Goal: Transaction & Acquisition: Purchase product/service

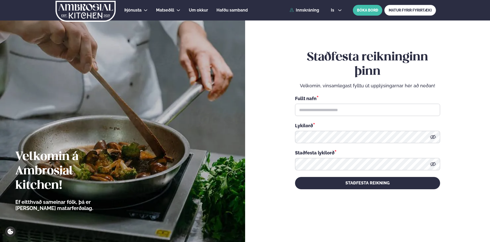
click at [309, 6] on div "Þjónusta Hádegismatur fyrir fyrirtæki Fyrirtækja veitingar Einkapartý Matseðill…" at bounding box center [245, 10] width 413 height 20
click at [306, 11] on link "Innskráning" at bounding box center [304, 10] width 29 height 5
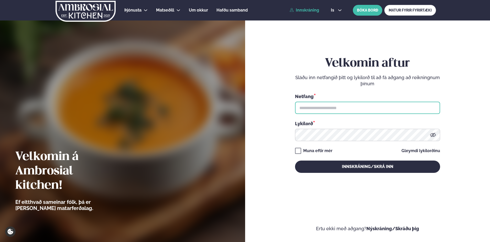
type input "**********"
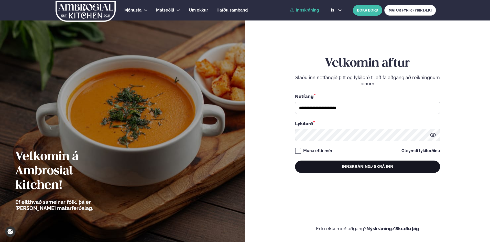
click at [354, 163] on button "Innskráning/Skrá inn" at bounding box center [367, 166] width 145 height 12
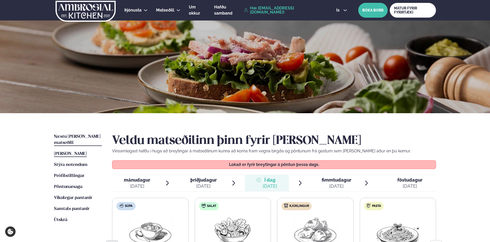
click at [77, 134] on link "Næstu [PERSON_NAME] matseðill Næsta vika" at bounding box center [78, 140] width 48 height 12
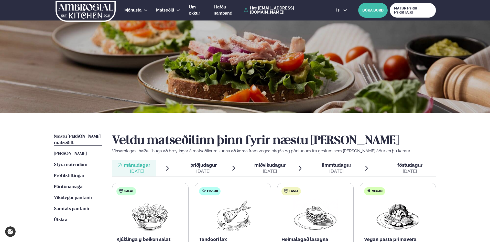
scroll to position [102, 0]
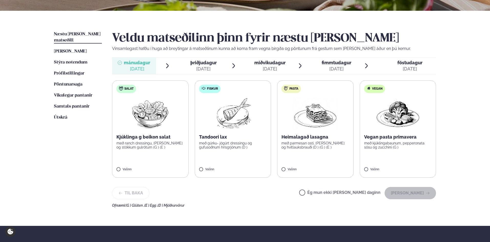
click at [202, 66] on div "[DATE]" at bounding box center [203, 69] width 26 height 6
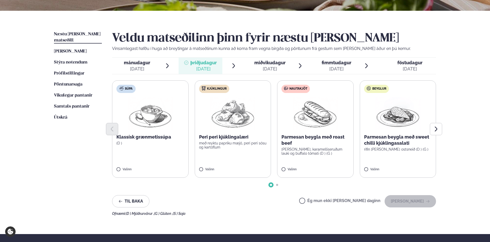
click at [265, 66] on div "[DATE]" at bounding box center [269, 69] width 31 height 6
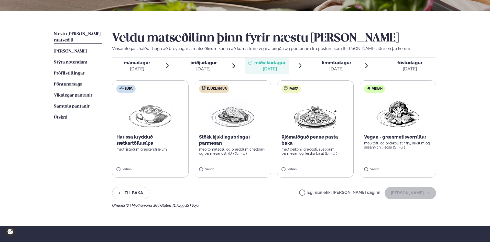
click at [333, 63] on span "fimmtudagur" at bounding box center [337, 62] width 30 height 5
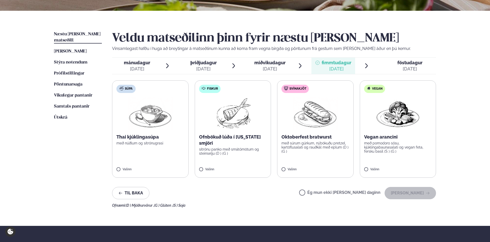
click at [409, 62] on span "föstudagur" at bounding box center [409, 62] width 25 height 5
